Goal: Information Seeking & Learning: Compare options

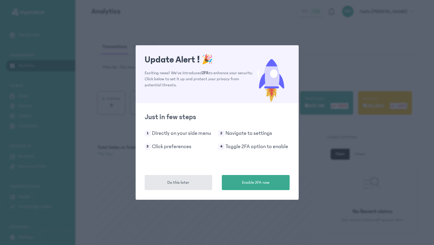
drag, startPoint x: 179, startPoint y: 185, endPoint x: 201, endPoint y: 165, distance: 29.0
click at [179, 185] on span "Do this later" at bounding box center [178, 182] width 22 height 6
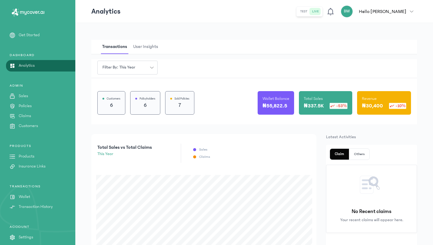
click at [27, 156] on p "Products" at bounding box center [27, 156] width 16 height 6
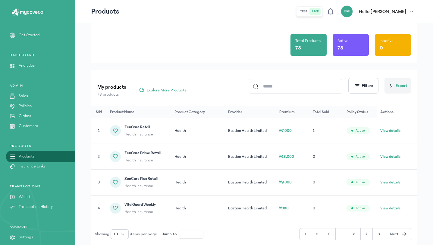
scroll to position [48, 0]
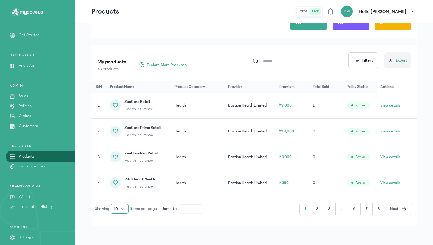
click at [122, 208] on button "10" at bounding box center [120, 209] width 18 height 10
click at [122, 198] on li "100" at bounding box center [120, 196] width 16 height 10
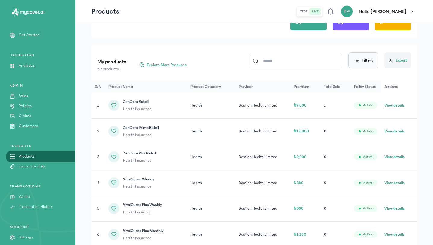
click at [370, 63] on button "Filters" at bounding box center [364, 60] width 30 height 16
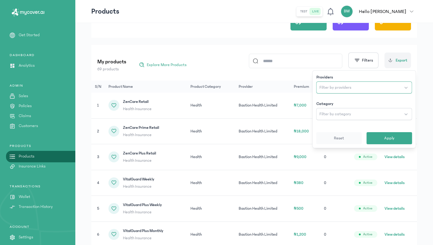
click at [344, 91] on button "Filter by providers" at bounding box center [365, 87] width 96 height 12
click at [387, 142] on button "Apply" at bounding box center [390, 138] width 46 height 12
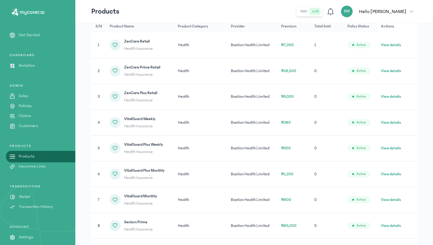
scroll to position [105, 0]
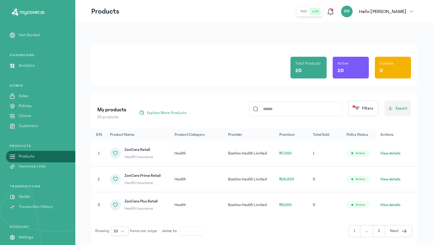
scroll to position [22, 0]
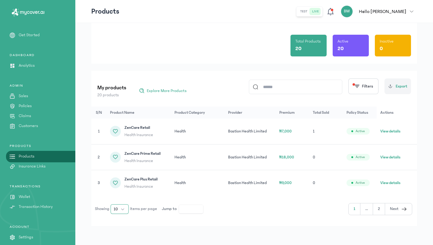
click at [125, 207] on button "10" at bounding box center [120, 209] width 18 height 10
click at [119, 198] on span "100" at bounding box center [117, 196] width 7 height 6
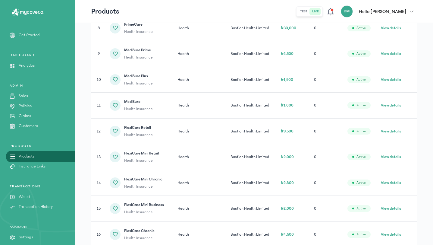
scroll to position [305, 0]
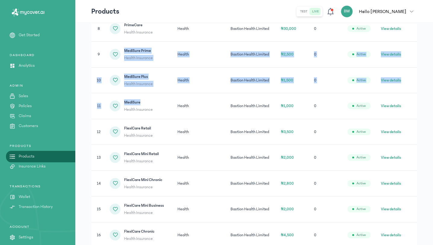
drag, startPoint x: 124, startPoint y: 50, endPoint x: 164, endPoint y: 103, distance: 67.0
click at [164, 103] on tbody "1 ZenCare Retail Health Insurance Health Bastion Health Limited ₦7,000 1 Active…" at bounding box center [254, 54] width 326 height 438
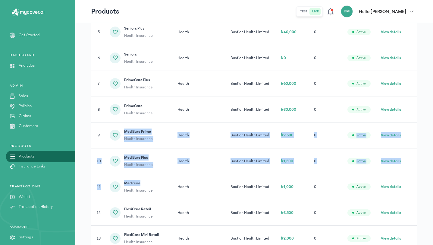
scroll to position [338, 0]
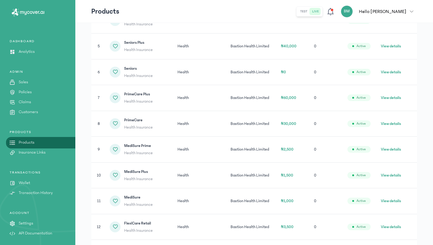
scroll to position [213, 0]
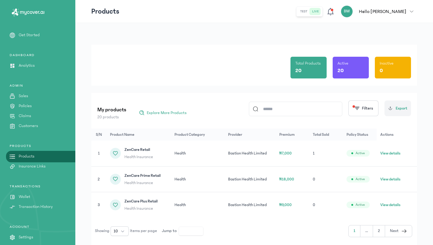
scroll to position [22, 0]
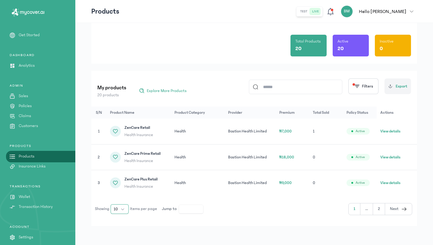
click at [126, 209] on button "10" at bounding box center [120, 209] width 18 height 10
click at [121, 193] on li "100" at bounding box center [120, 196] width 16 height 10
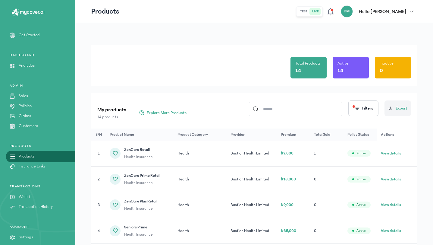
click at [188, 156] on td "Health" at bounding box center [200, 154] width 53 height 26
click at [398, 154] on button "View details" at bounding box center [391, 153] width 20 height 6
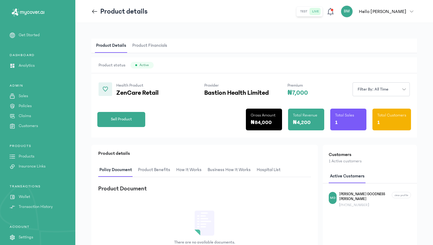
click at [92, 14] on icon at bounding box center [94, 11] width 7 height 7
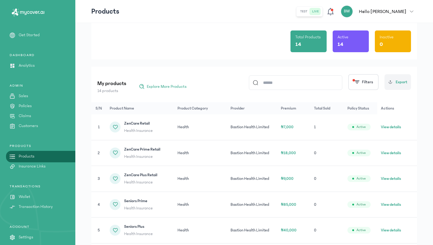
scroll to position [50, 0]
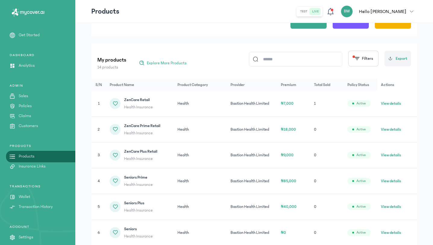
click at [394, 130] on button "View details" at bounding box center [391, 129] width 20 height 6
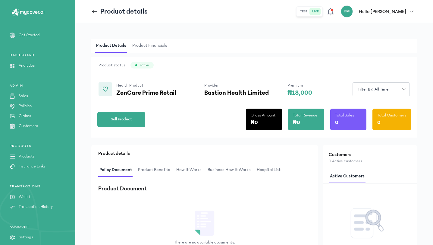
click at [93, 13] on icon at bounding box center [94, 11] width 7 height 7
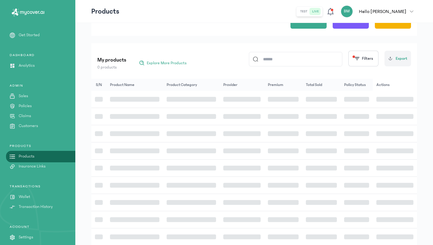
scroll to position [22, 0]
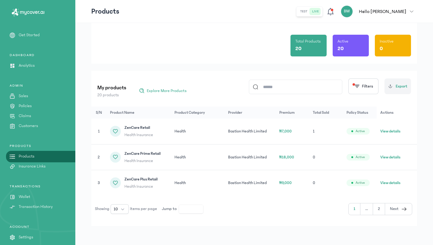
click at [400, 182] on button "View details" at bounding box center [391, 183] width 20 height 6
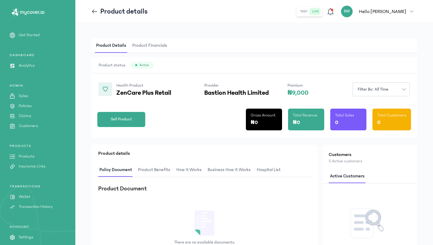
click at [94, 13] on icon at bounding box center [94, 11] width 7 height 7
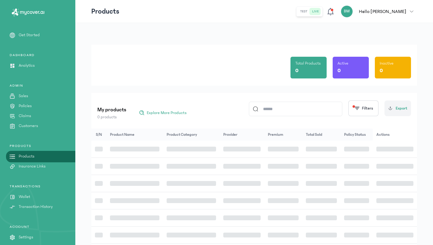
scroll to position [22, 0]
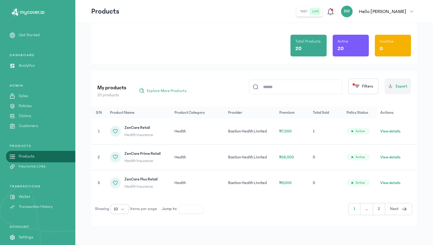
click at [272, 86] on input at bounding box center [299, 87] width 80 height 14
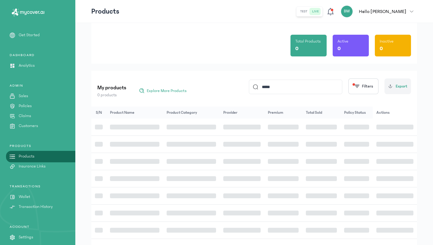
scroll to position [21, 0]
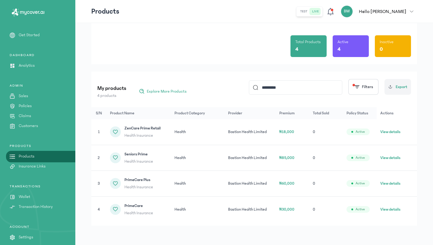
type input "*********"
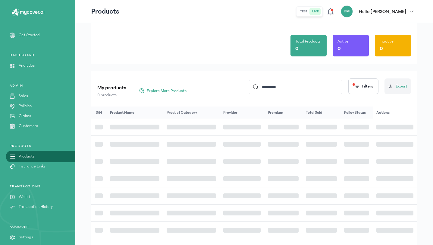
scroll to position [0, 0]
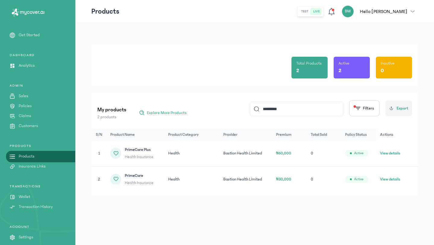
click at [385, 180] on button "View details" at bounding box center [390, 179] width 20 height 6
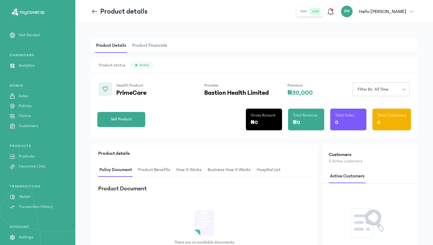
click at [93, 12] on icon at bounding box center [94, 11] width 7 height 7
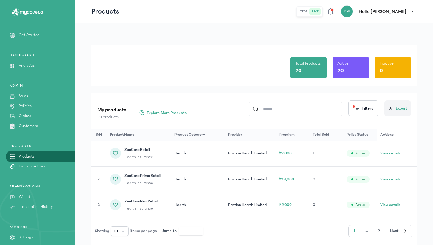
click at [314, 109] on input at bounding box center [299, 109] width 80 height 14
type input "*********"
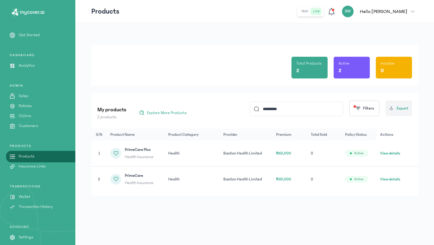
click at [394, 180] on button "View details" at bounding box center [390, 179] width 20 height 6
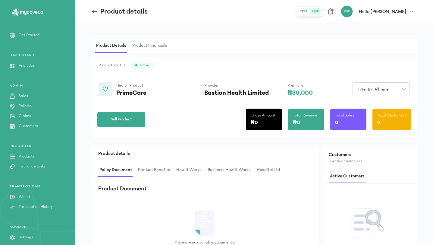
click at [91, 12] on icon at bounding box center [94, 11] width 7 height 7
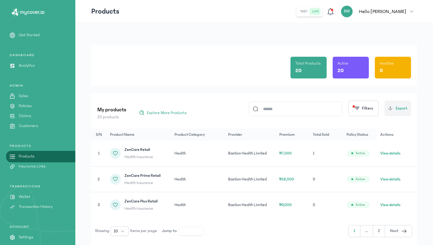
click at [287, 102] on input at bounding box center [299, 109] width 80 height 14
type input "*****"
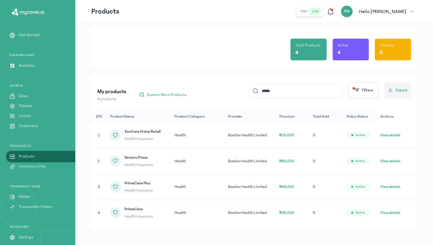
scroll to position [21, 0]
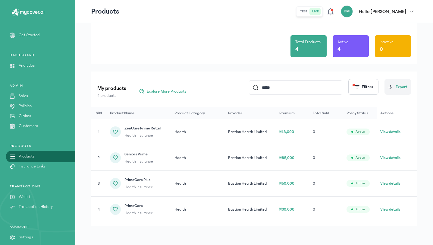
click at [396, 182] on button "View details" at bounding box center [391, 183] width 20 height 6
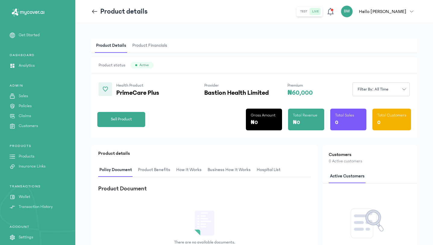
click at [96, 12] on icon at bounding box center [94, 11] width 7 height 7
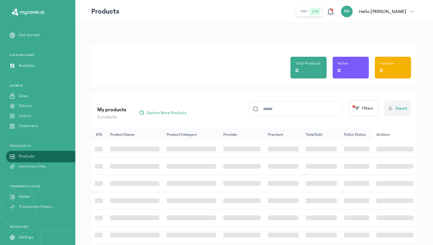
scroll to position [21, 0]
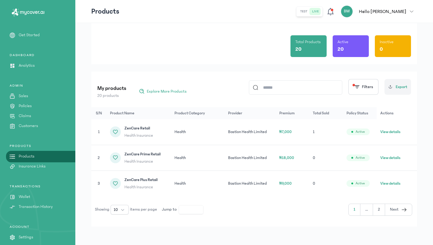
click at [269, 90] on input at bounding box center [299, 88] width 80 height 14
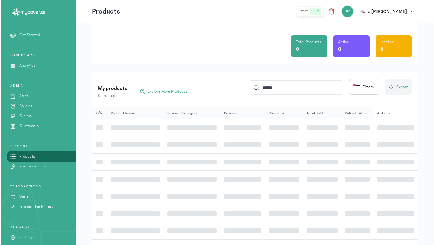
scroll to position [0, 0]
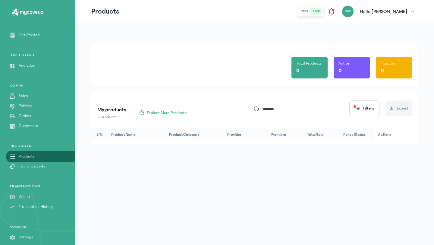
type input "******"
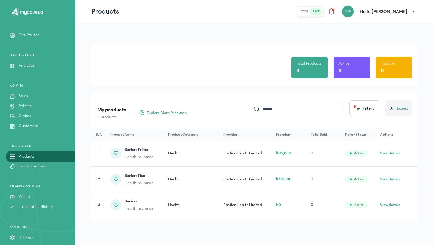
click at [389, 203] on button "View details" at bounding box center [390, 205] width 20 height 6
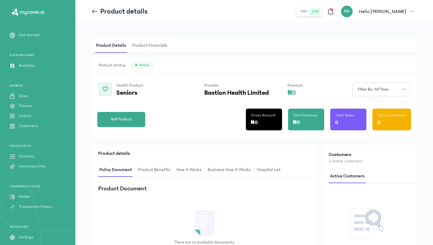
click at [94, 11] on icon at bounding box center [94, 11] width 5 height 0
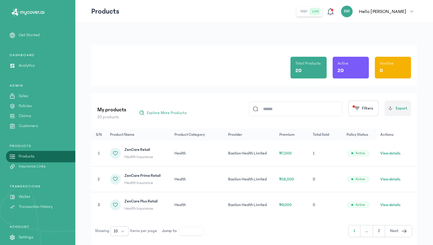
click at [394, 180] on button "View details" at bounding box center [391, 179] width 20 height 6
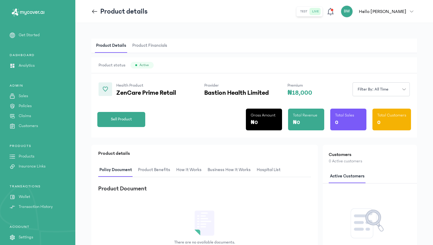
click at [98, 13] on icon at bounding box center [94, 11] width 7 height 7
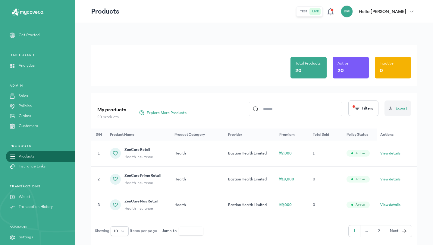
click at [298, 110] on input at bounding box center [299, 109] width 80 height 14
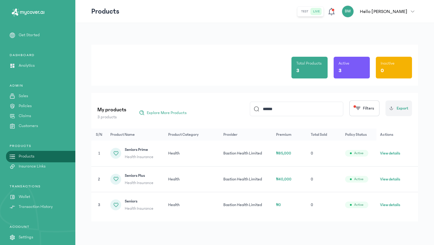
type input "******"
